Goal: Transaction & Acquisition: Purchase product/service

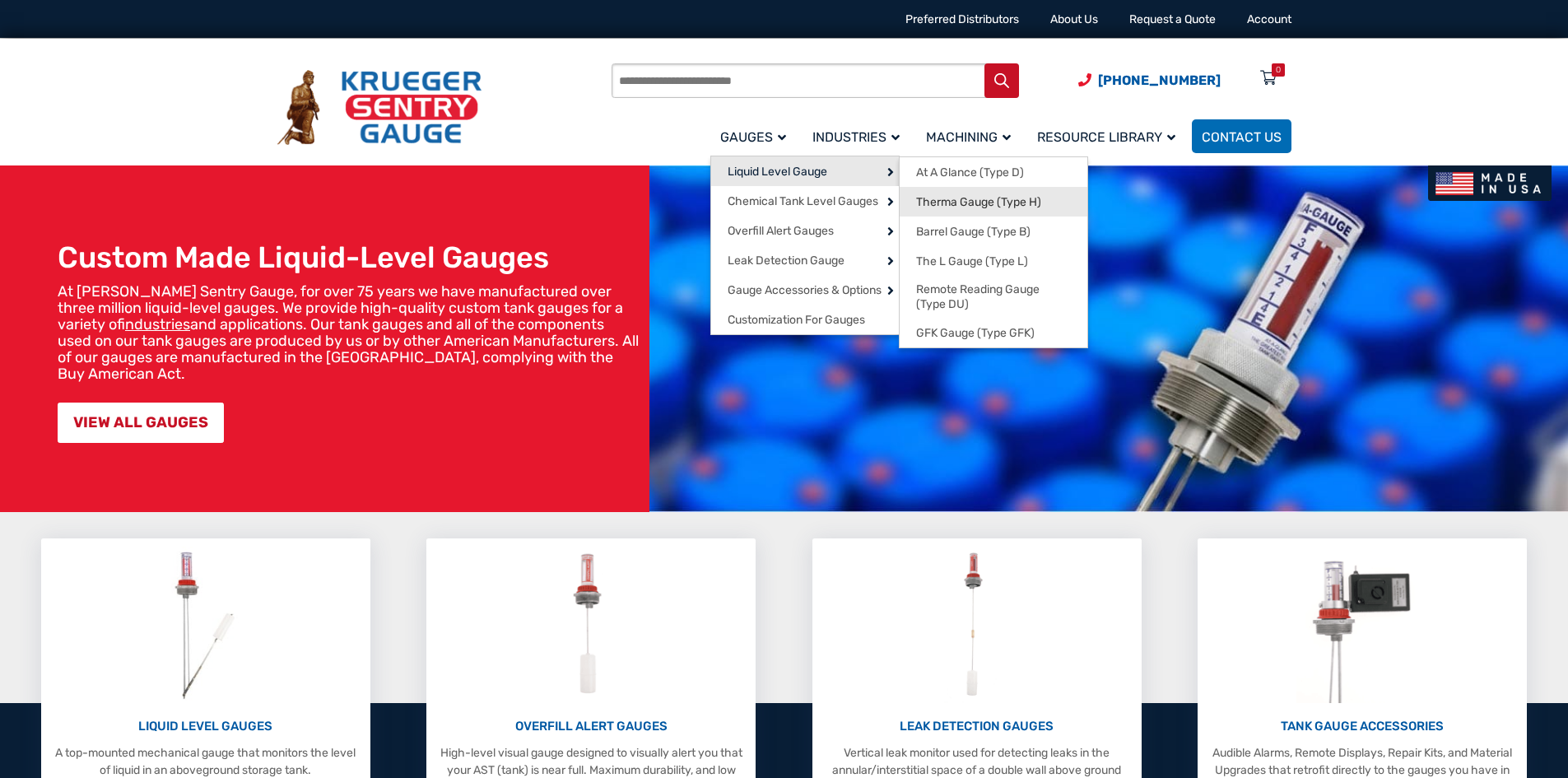
click at [953, 198] on span "Therma Gauge (Type H)" at bounding box center [978, 202] width 125 height 15
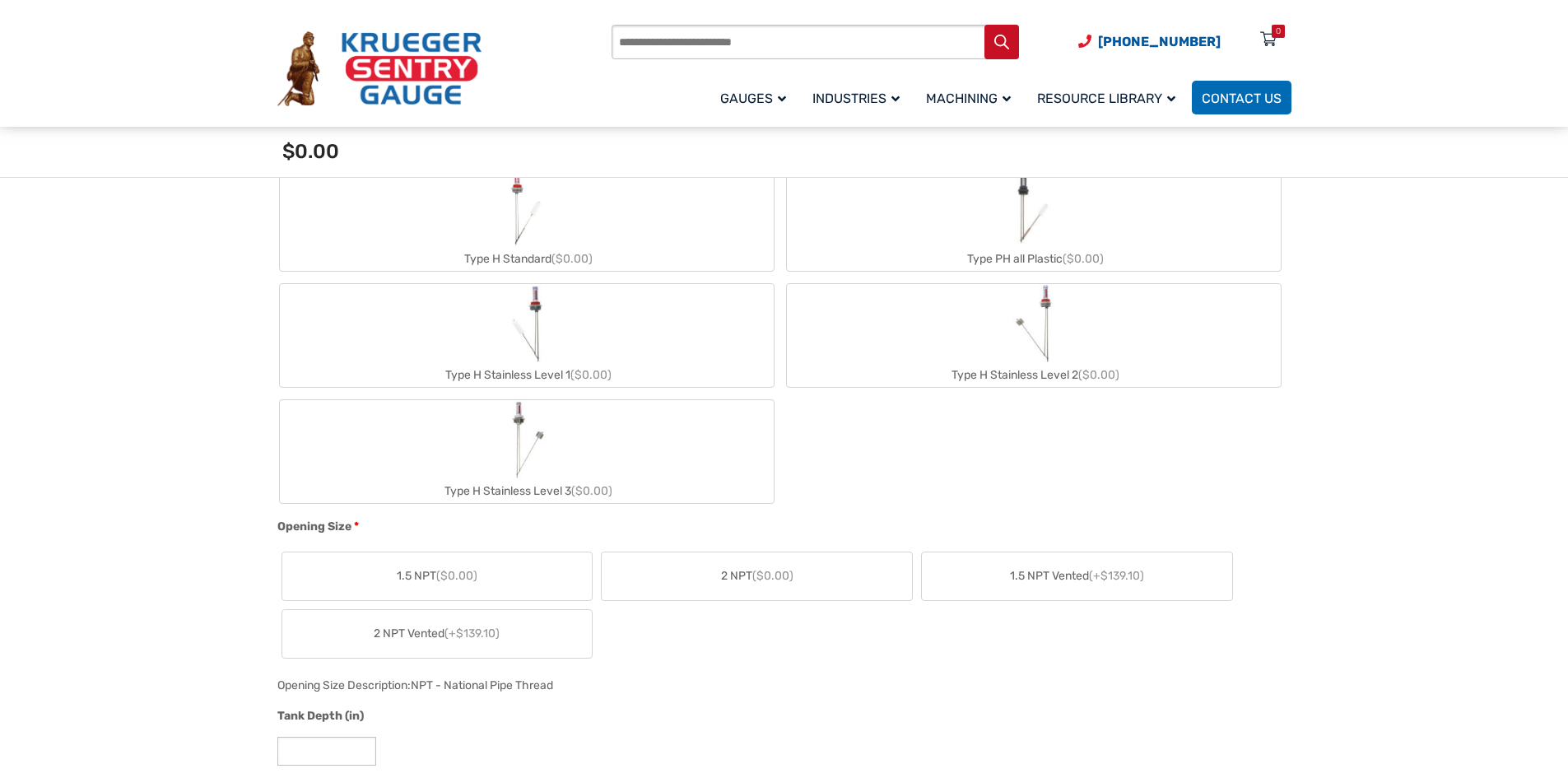
scroll to position [576, 0]
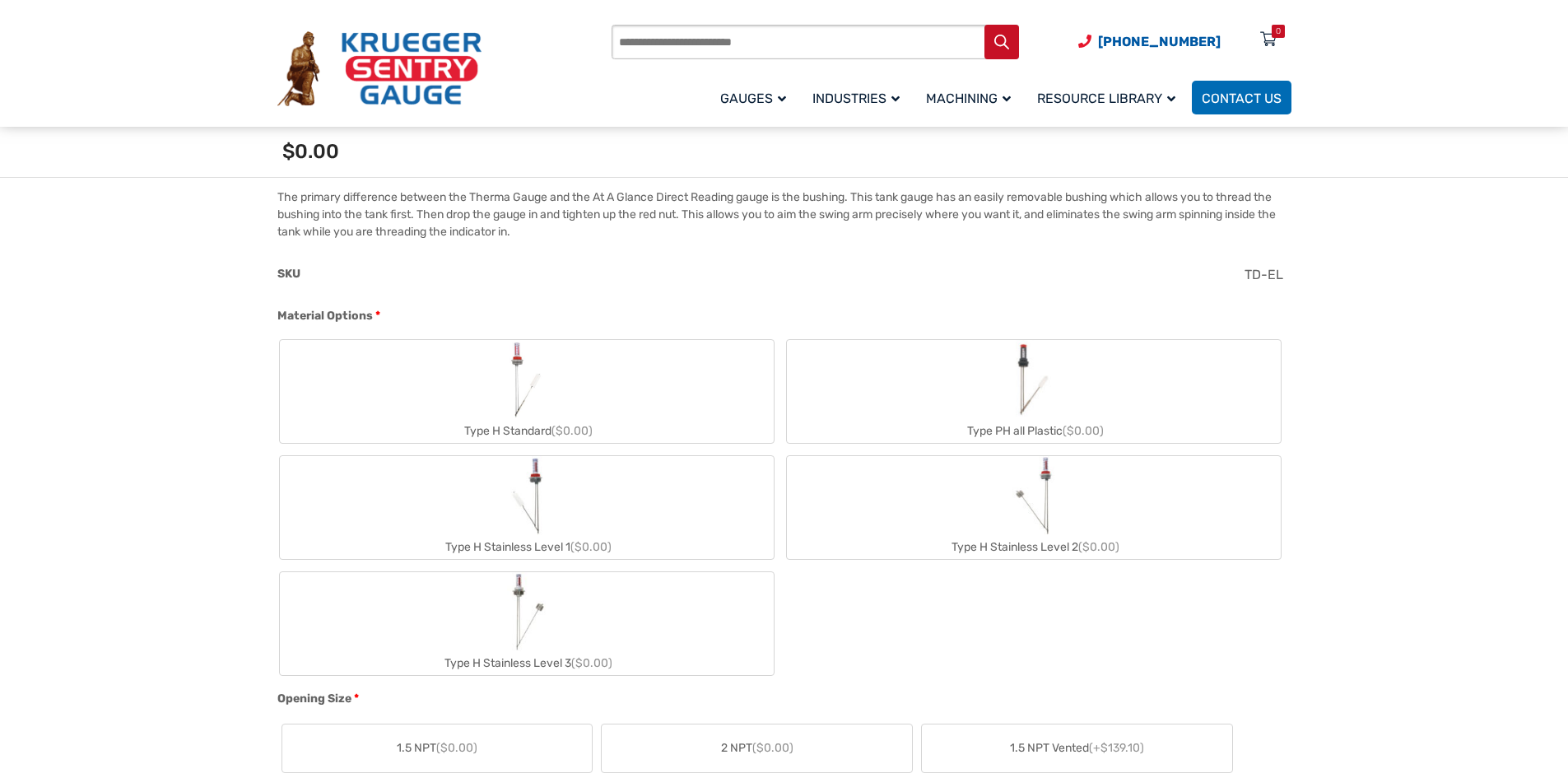
click at [581, 410] on label "Type H Standard ($0.00)" at bounding box center [526, 391] width 494 height 103
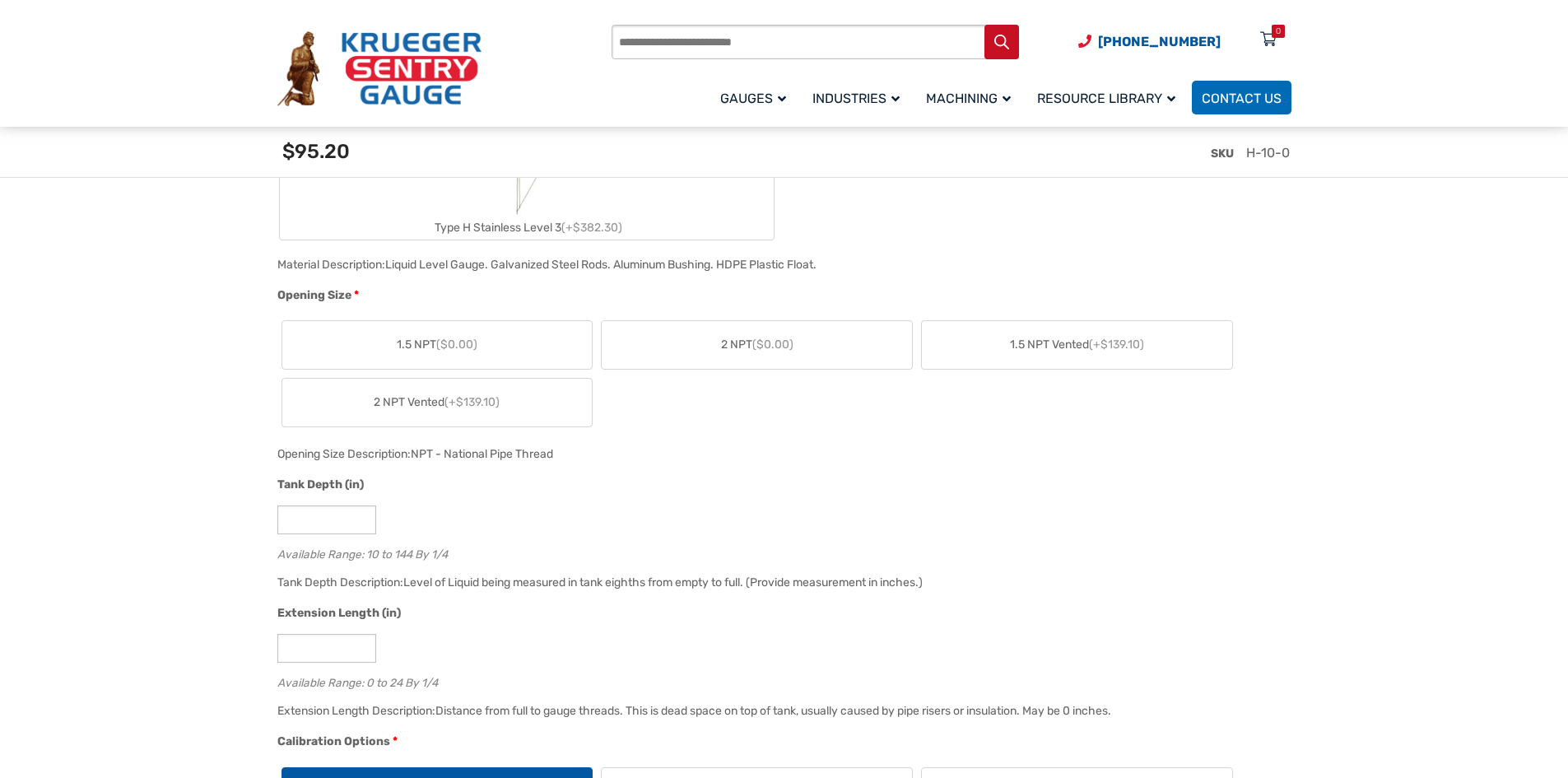
scroll to position [1070, 0]
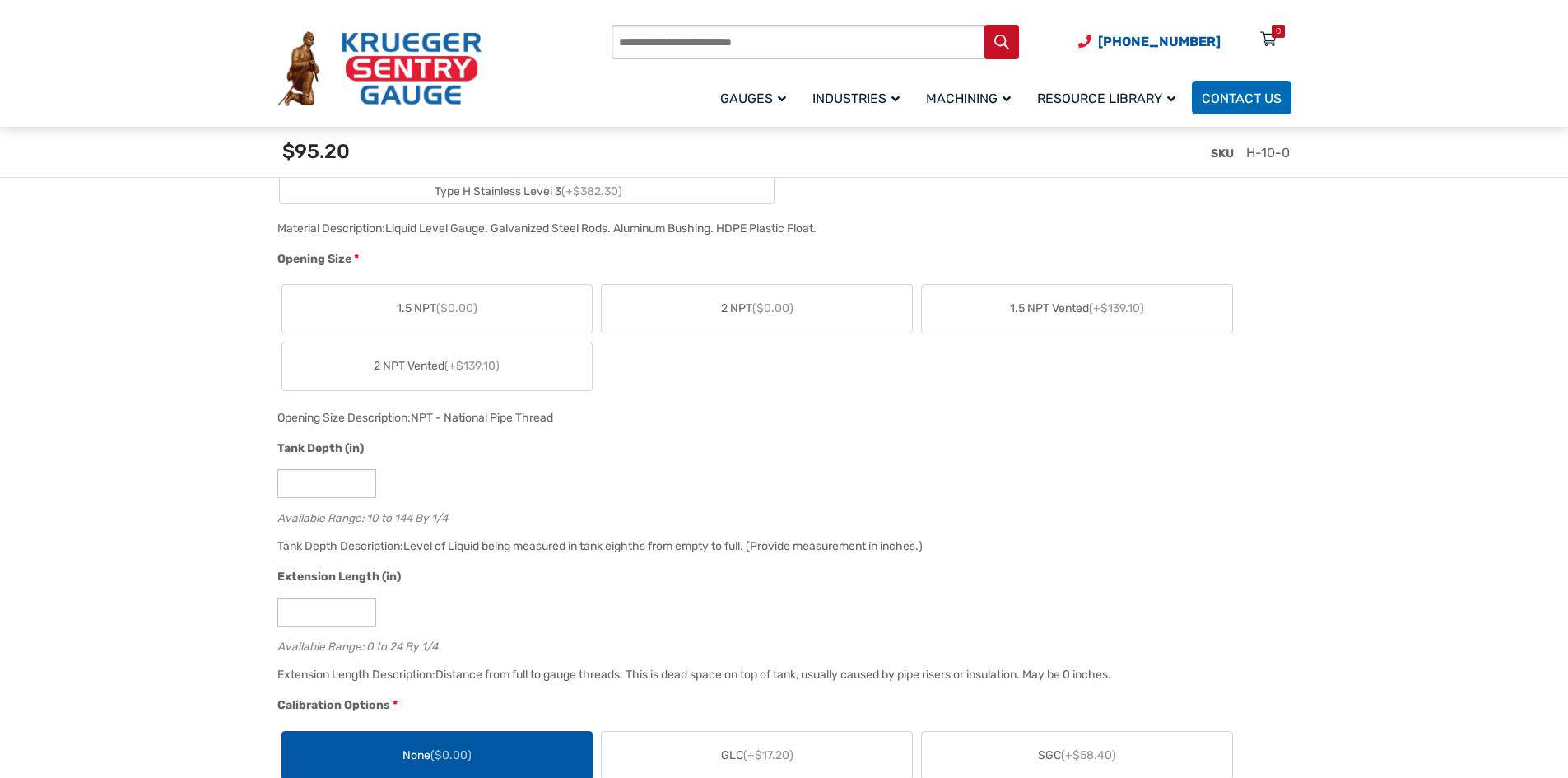
click at [747, 298] on label "2 NPT ($0.00)" at bounding box center [756, 308] width 310 height 48
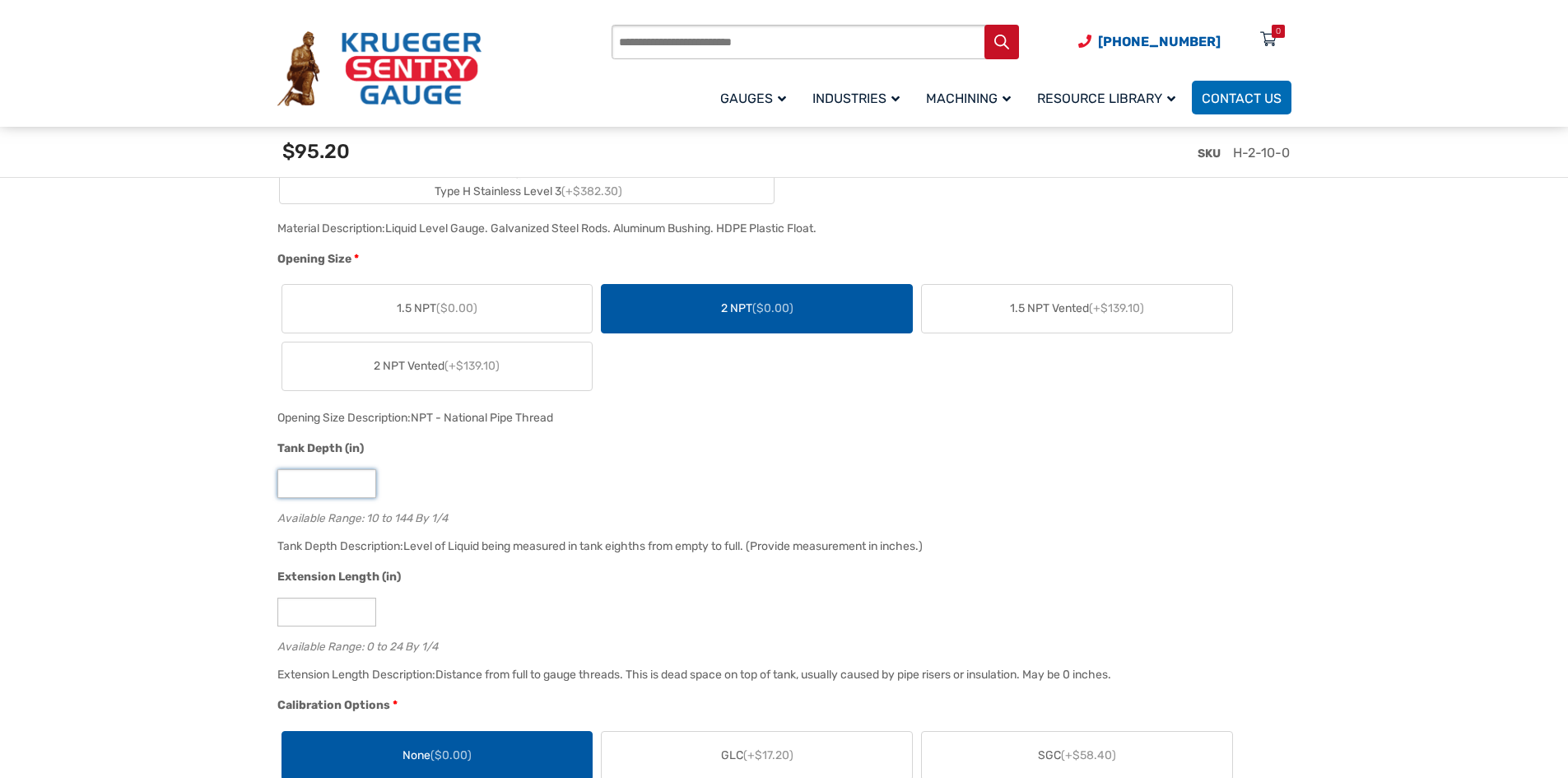
click at [318, 480] on input "**" at bounding box center [327, 483] width 99 height 29
drag, startPoint x: 318, startPoint y: 484, endPoint x: 215, endPoint y: 502, distance: 104.6
type input "**"
click at [510, 506] on div "Tank Depth (in) ** Available Range: 10 to 144 By 1/4" at bounding box center [780, 487] width 1014 height 96
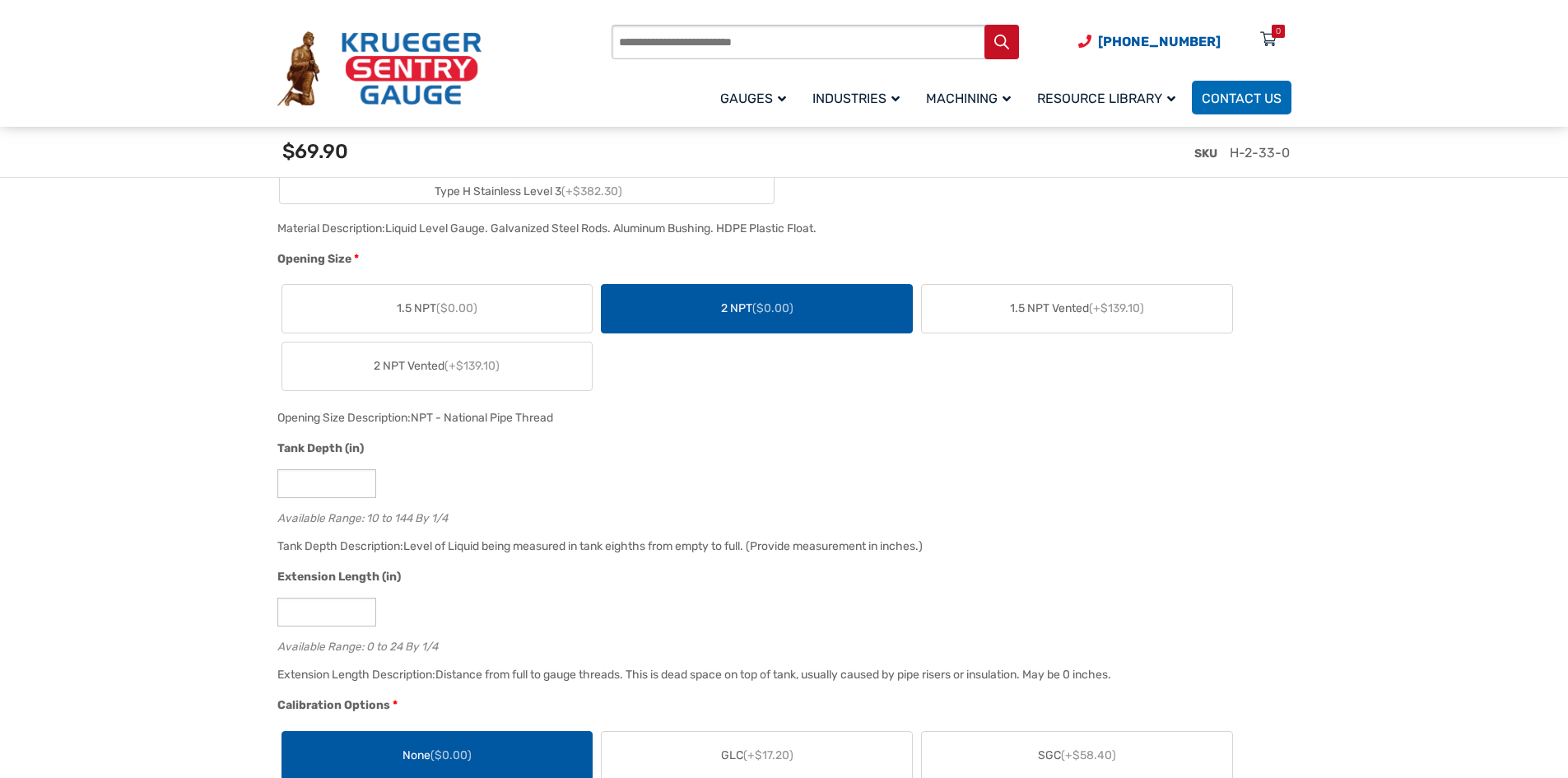
click at [755, 383] on div "1.5 NPT ($0.00) 2 NPT ($0.00) 1.5 NPT Vented (+$139.10) 2 NPT Vented (+$139.10)" at bounding box center [780, 337] width 1006 height 115
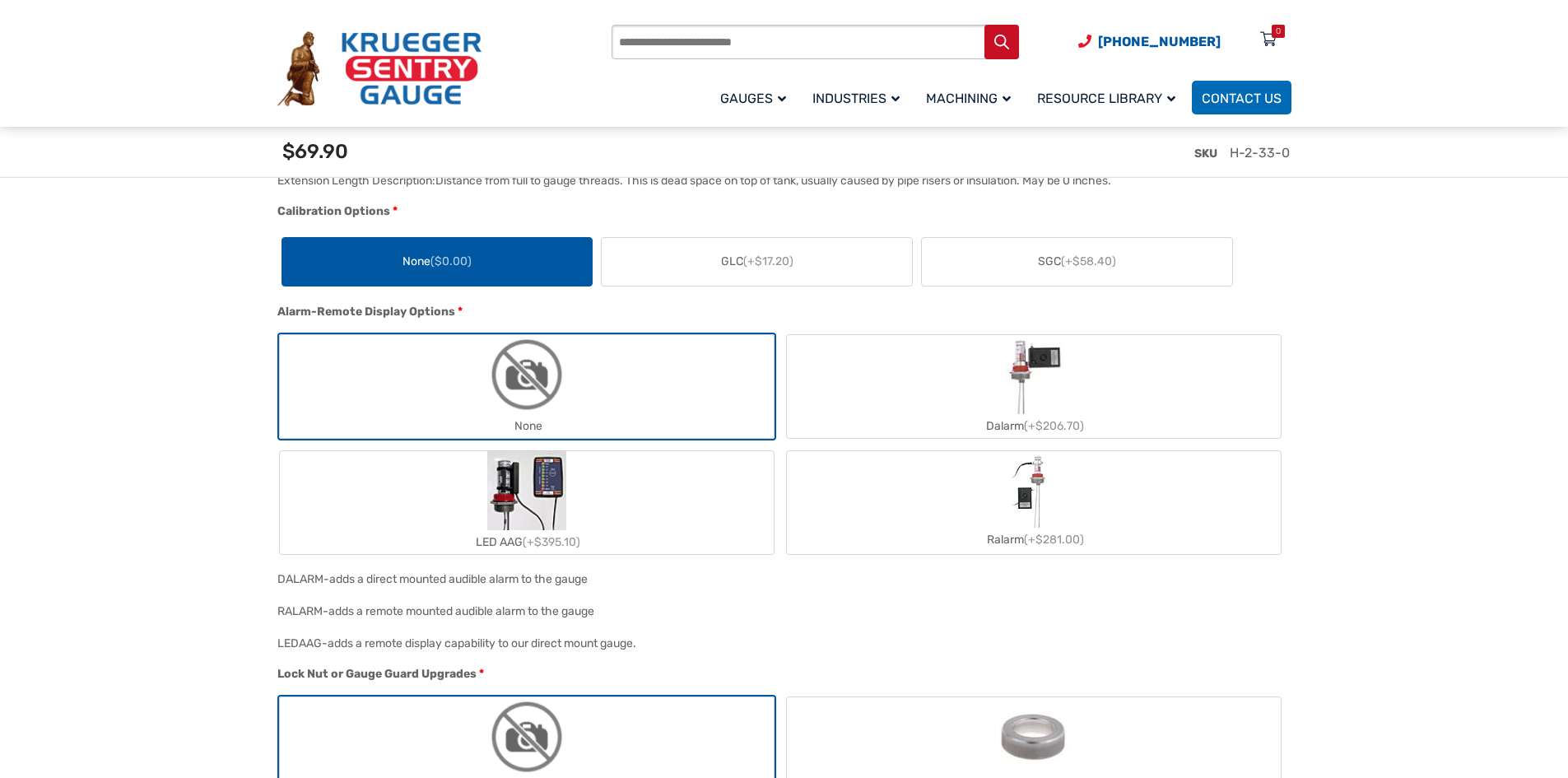
click at [622, 419] on div "None" at bounding box center [526, 426] width 494 height 24
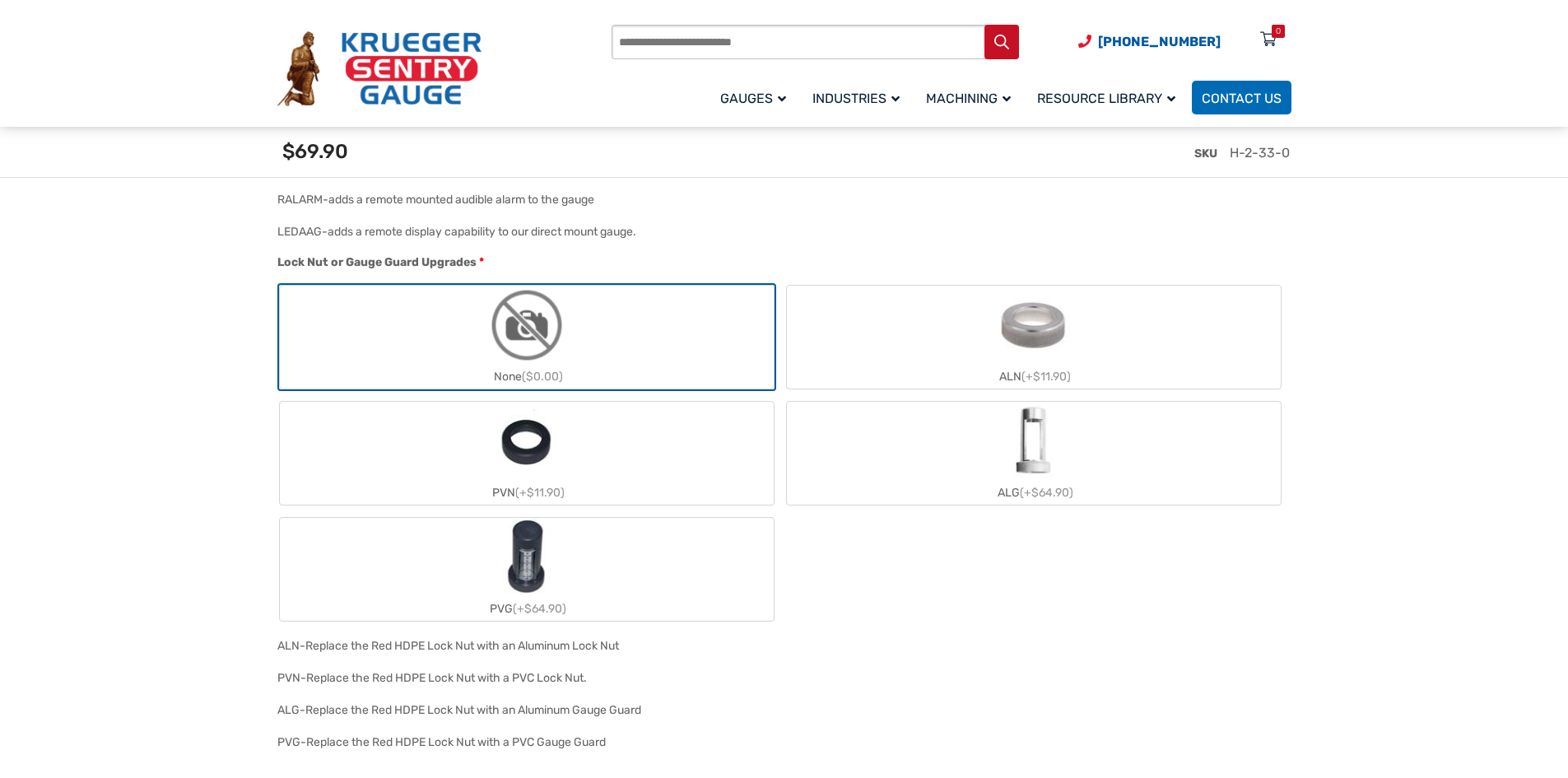
click at [603, 345] on label "None ($0.00)" at bounding box center [526, 337] width 494 height 103
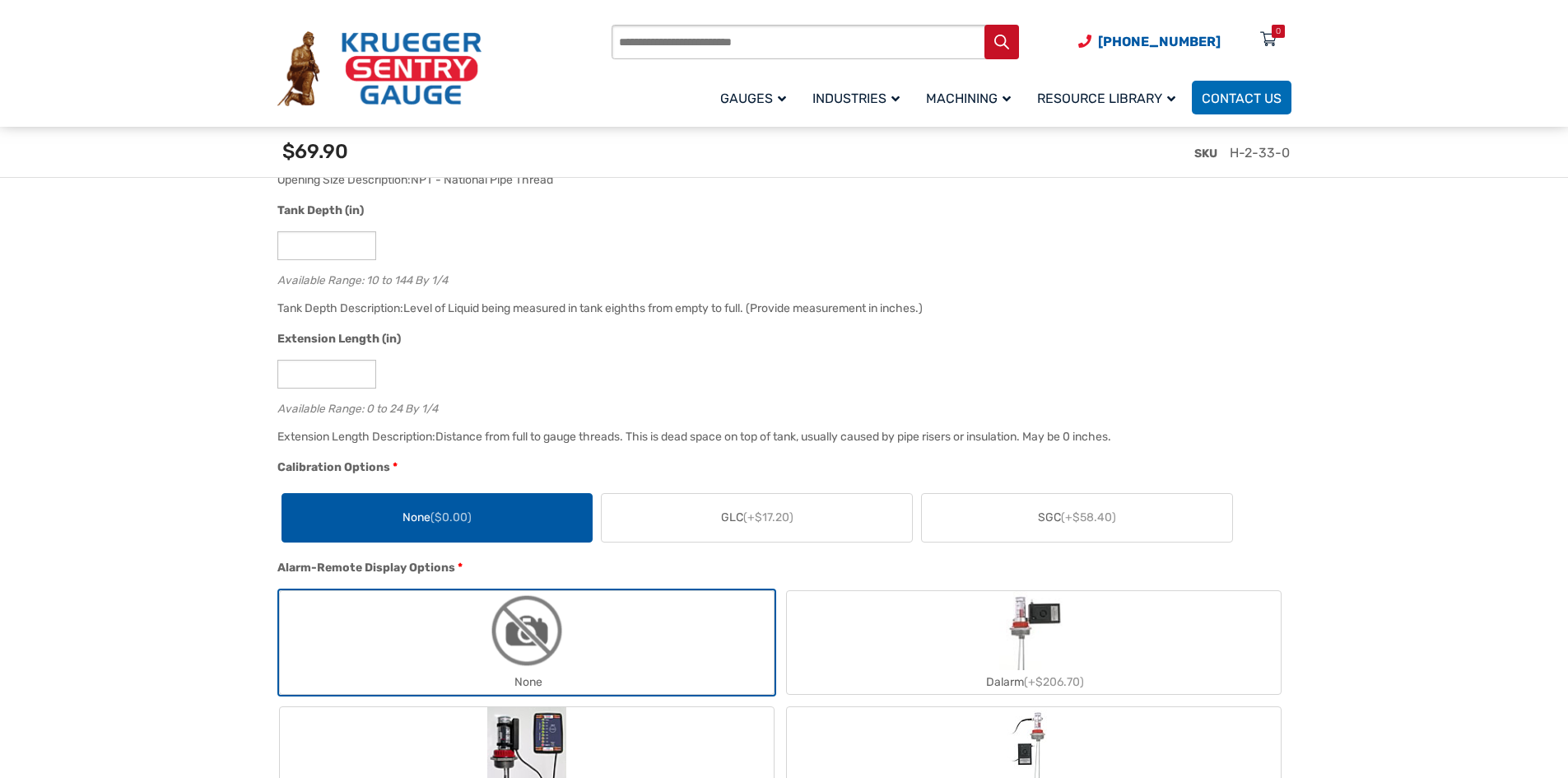
scroll to position [1317, 0]
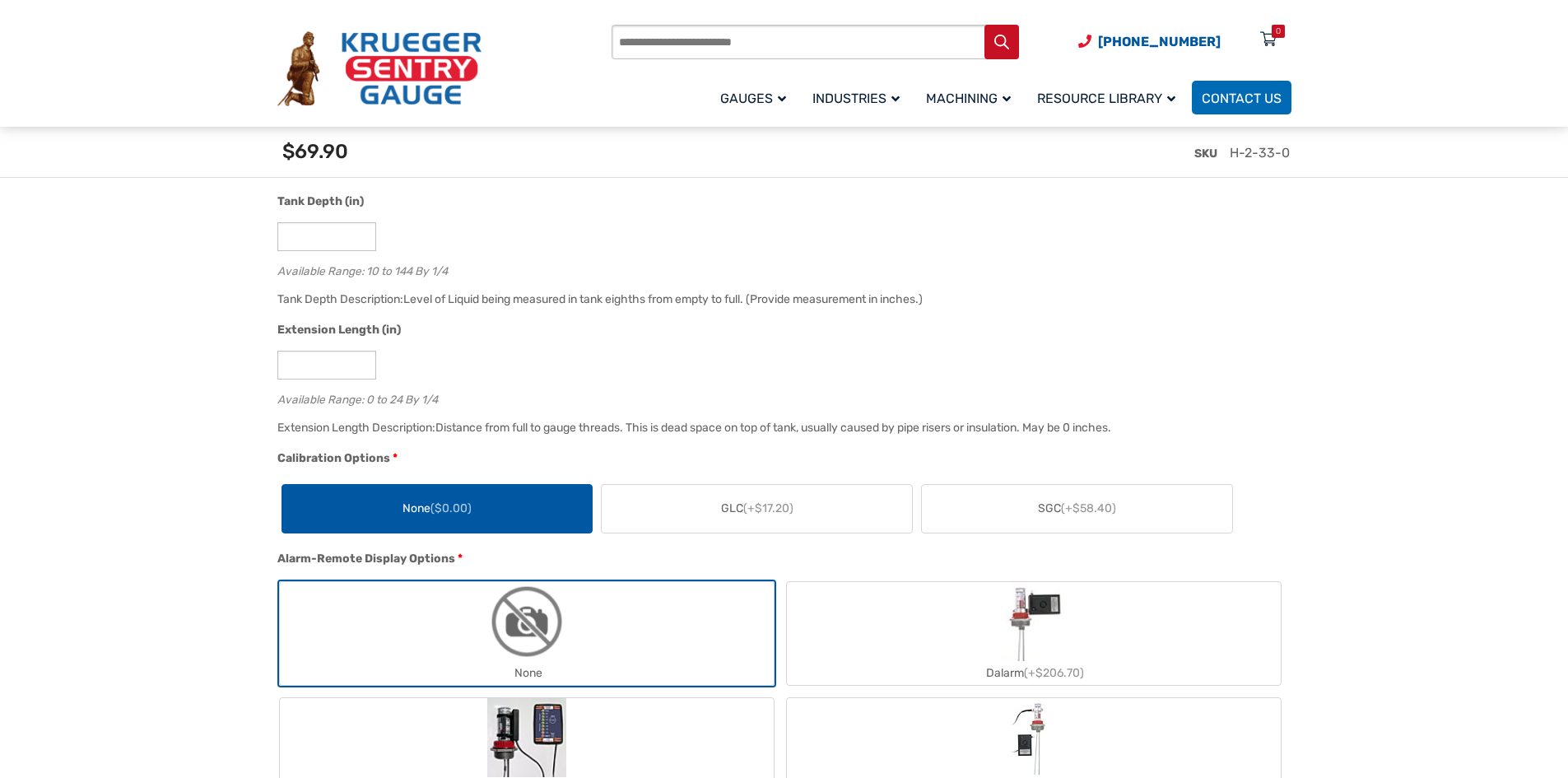
click at [809, 380] on div "*" at bounding box center [780, 365] width 1006 height 29
click at [556, 315] on div "Tank Depth Description: Level of Liquid being measured in tank eighths from emp…" at bounding box center [780, 305] width 1014 height 32
click at [556, 342] on div "Extension Length (in)" at bounding box center [780, 332] width 1006 height 22
click at [587, 272] on div "Available Range: 10 to 144 By 1/4" at bounding box center [780, 269] width 1006 height 16
click at [551, 314] on div "Tank Depth Description: Level of Liquid being measured in tank eighths from emp…" at bounding box center [780, 305] width 1014 height 32
